Goal: Find specific page/section: Find specific page/section

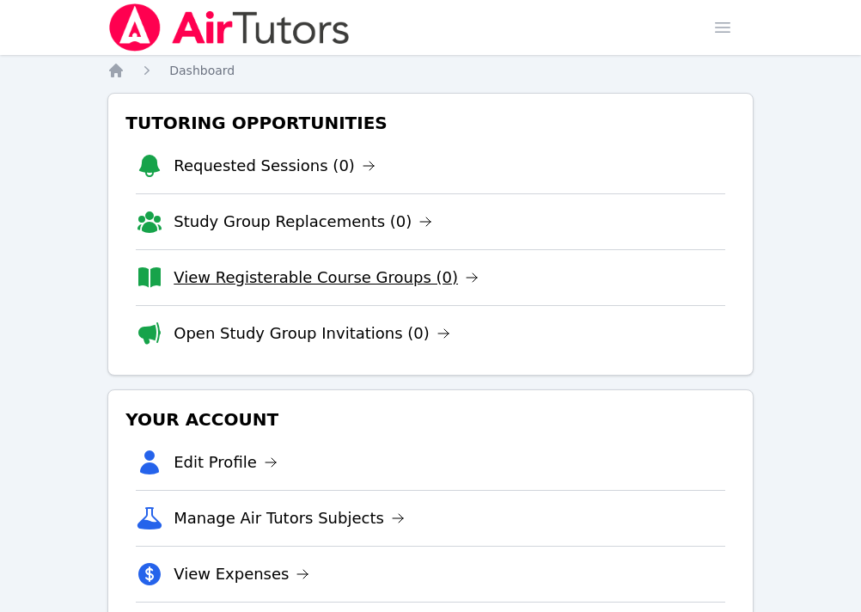
click at [272, 285] on link "View Registerable Course Groups (0)" at bounding box center [326, 278] width 305 height 24
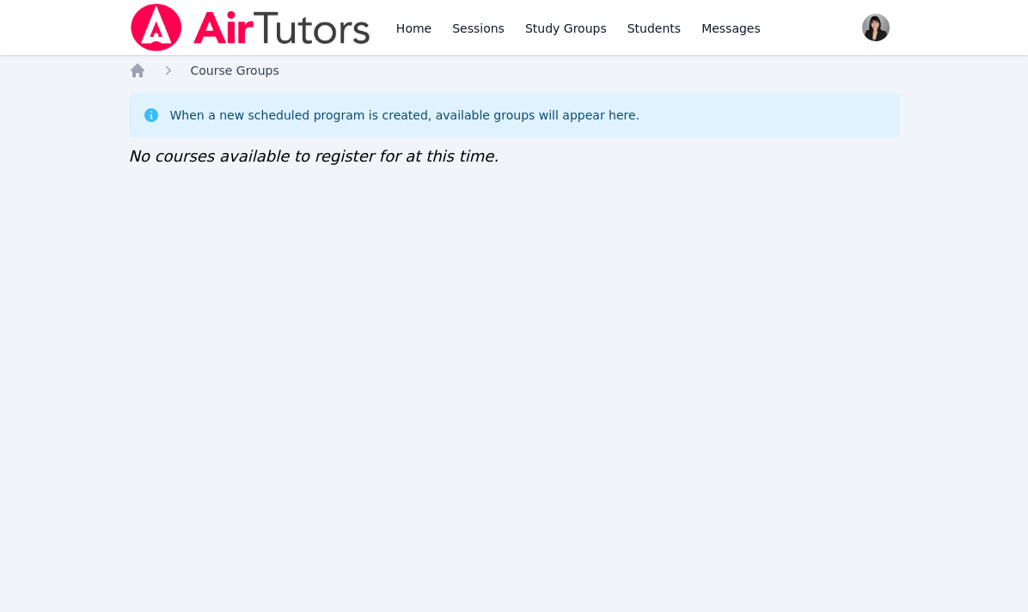
click at [240, 71] on span "Course Groups" at bounding box center [235, 71] width 89 height 14
click at [137, 68] on icon "Breadcrumb" at bounding box center [138, 71] width 14 height 14
